Goal: Entertainment & Leisure: Consume media (video, audio)

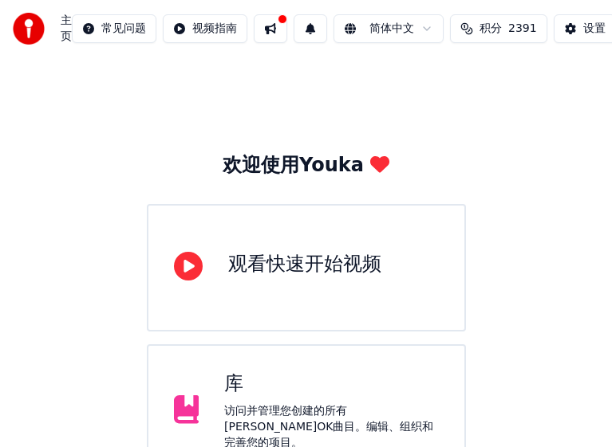
click at [306, 375] on div "库 访问并管理您创建的所有[PERSON_NAME]OK曲目。编辑、组织和完善您的项目。" at bounding box center [306, 412] width 319 height 134
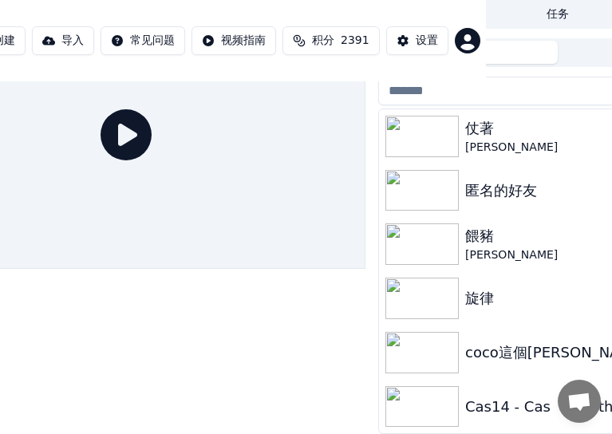
click at [285, 332] on div at bounding box center [126, 217] width 478 height 434
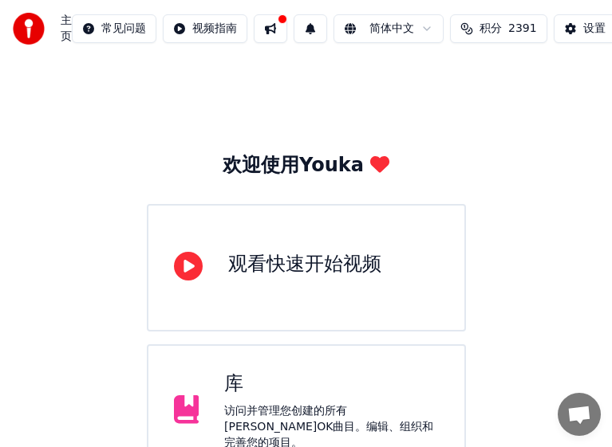
click at [283, 387] on div "库" at bounding box center [331, 385] width 215 height 26
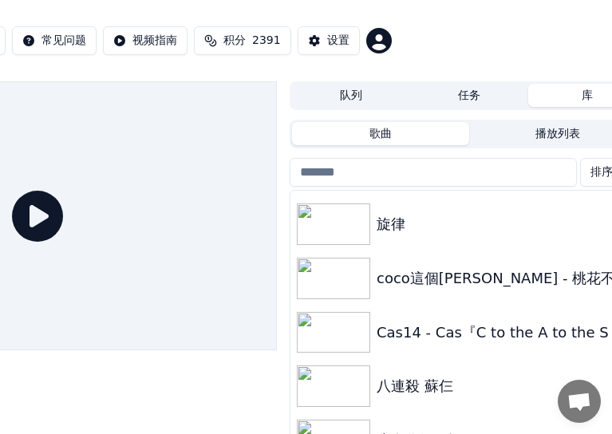
scroll to position [159, 0]
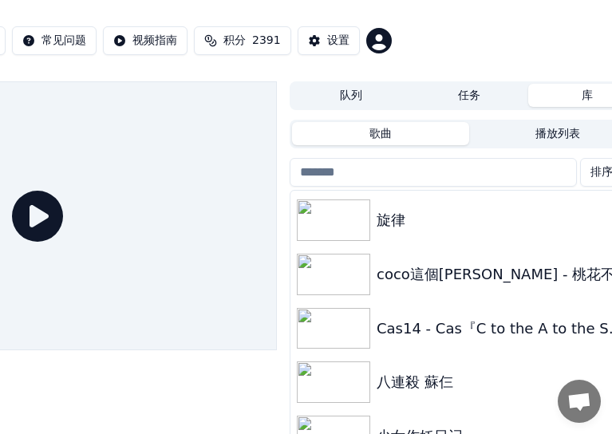
click at [317, 322] on img at bounding box center [333, 328] width 73 height 41
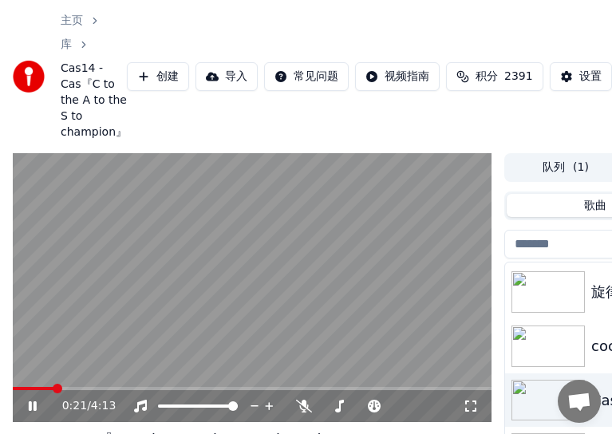
click at [53, 384] on span at bounding box center [58, 389] width 10 height 10
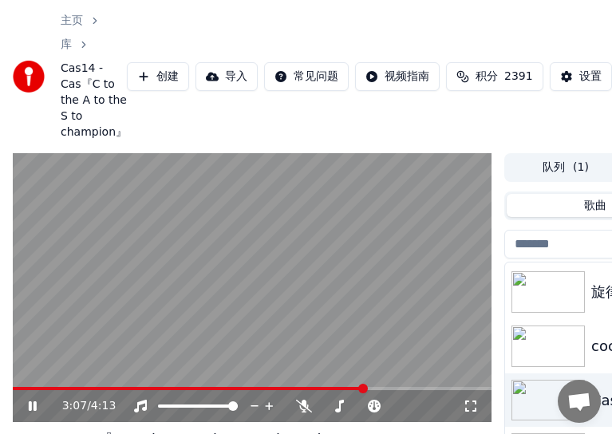
click at [309, 238] on video at bounding box center [252, 288] width 478 height 270
